Goal: Information Seeking & Learning: Learn about a topic

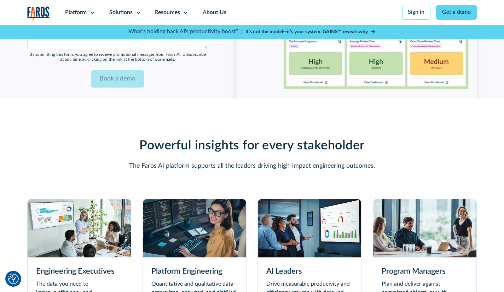
scroll to position [1791, 0]
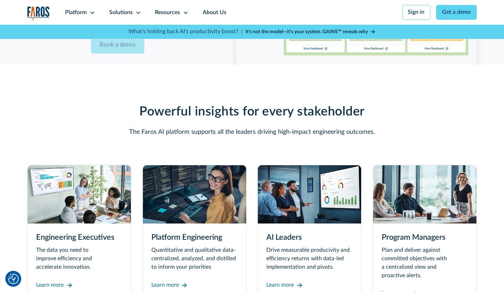
click at [432, 195] on img at bounding box center [424, 194] width 103 height 58
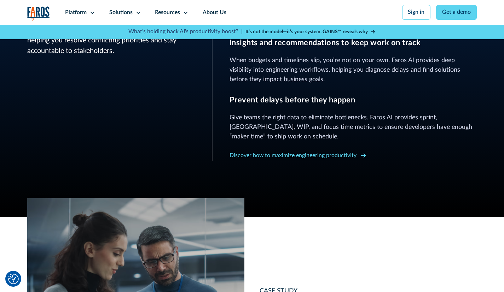
scroll to position [424, 0]
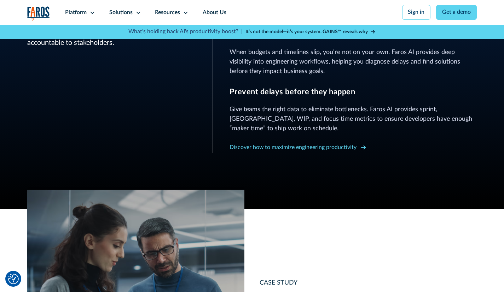
click at [315, 150] on div "Discover how to maximize engineering productivity" at bounding box center [292, 148] width 127 height 8
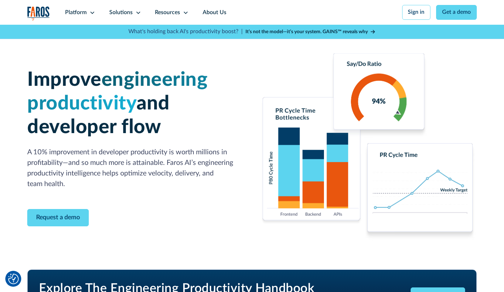
click at [292, 33] on strong "It’s not the model—it’s your system. GAINS™ reveals why" at bounding box center [306, 31] width 122 height 5
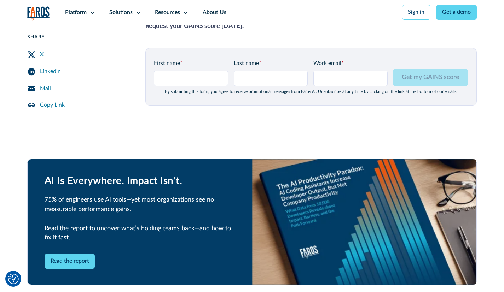
scroll to position [990, 0]
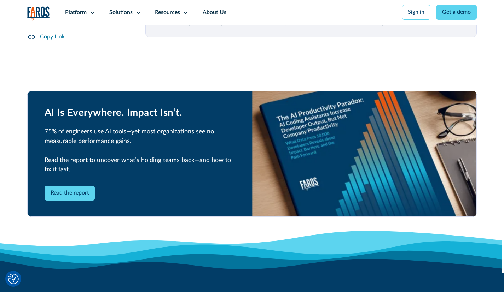
click at [123, 194] on div "Read the report" at bounding box center [140, 193] width 191 height 15
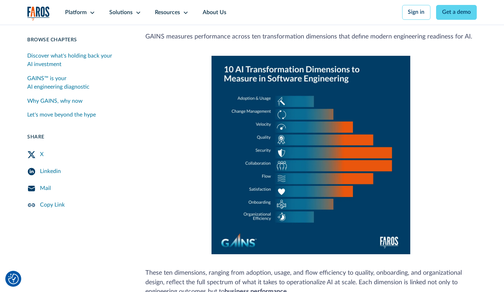
scroll to position [424, 0]
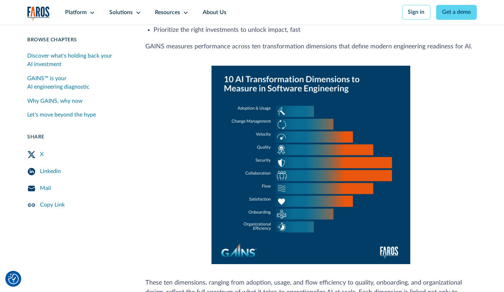
click at [64, 102] on div "Why GAINS, why now" at bounding box center [54, 101] width 55 height 8
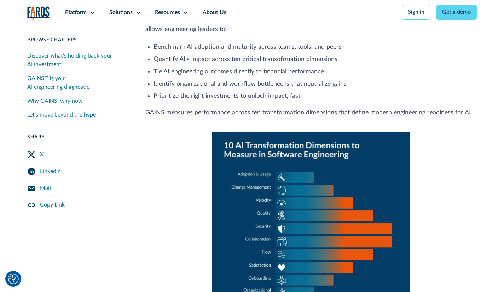
scroll to position [238, 0]
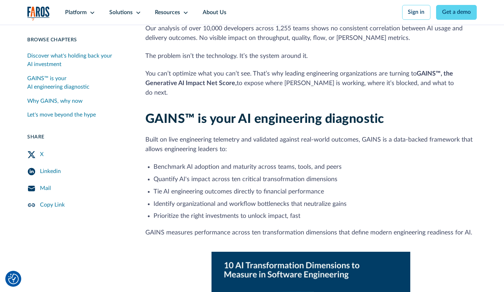
click at [45, 187] on div "Mail" at bounding box center [45, 189] width 11 height 8
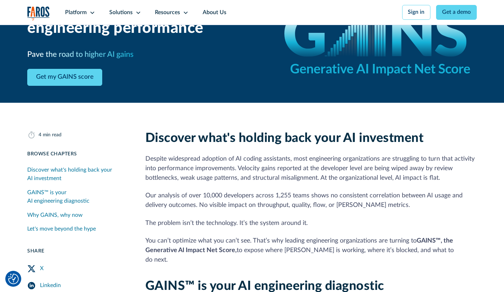
scroll to position [94, 0]
